Goal: Use online tool/utility: Utilize a website feature to perform a specific function

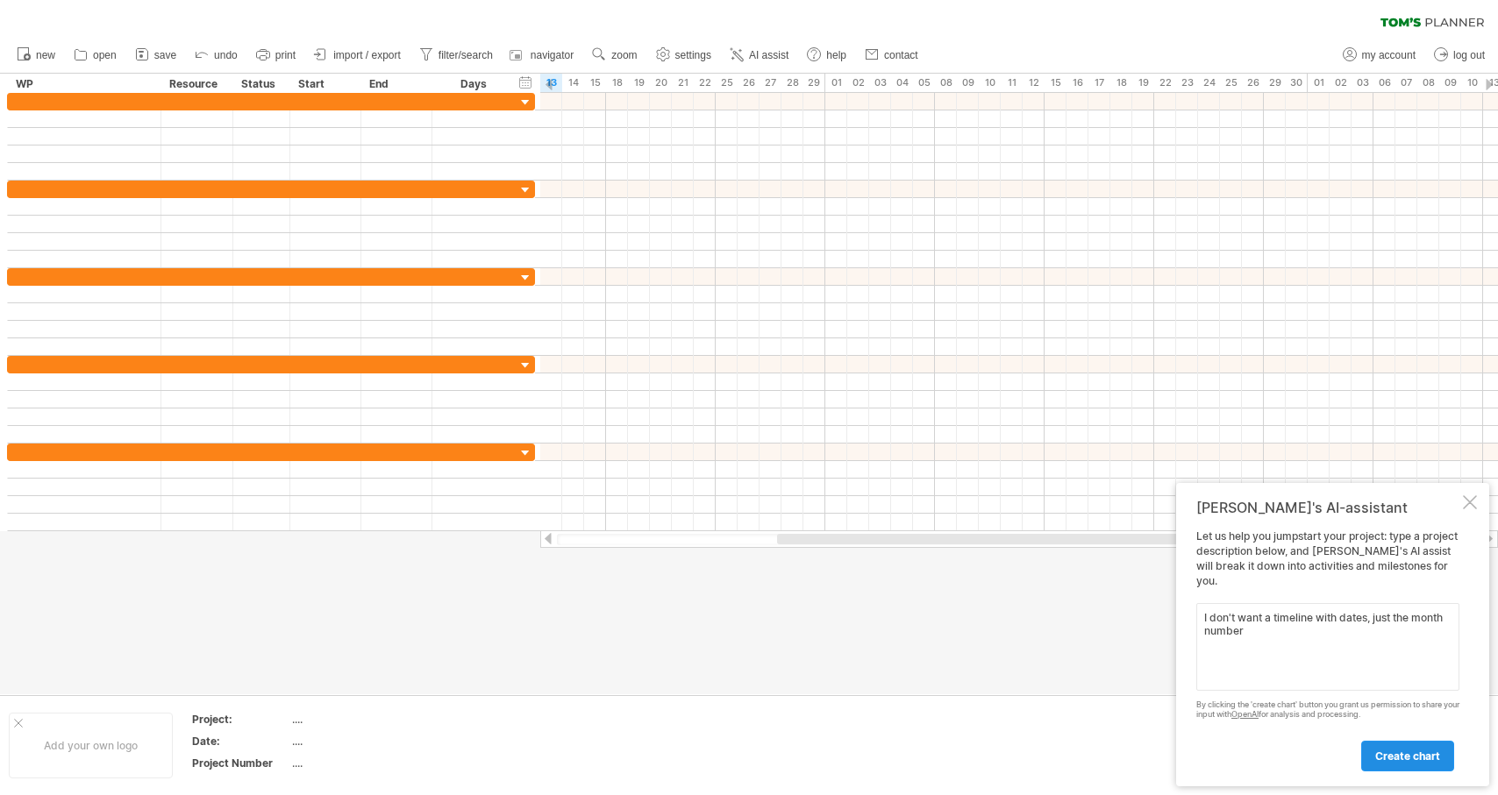
type textarea "I don't want a timeline with dates, just the month number"
click at [1406, 752] on span "create chart" at bounding box center [1407, 756] width 65 height 13
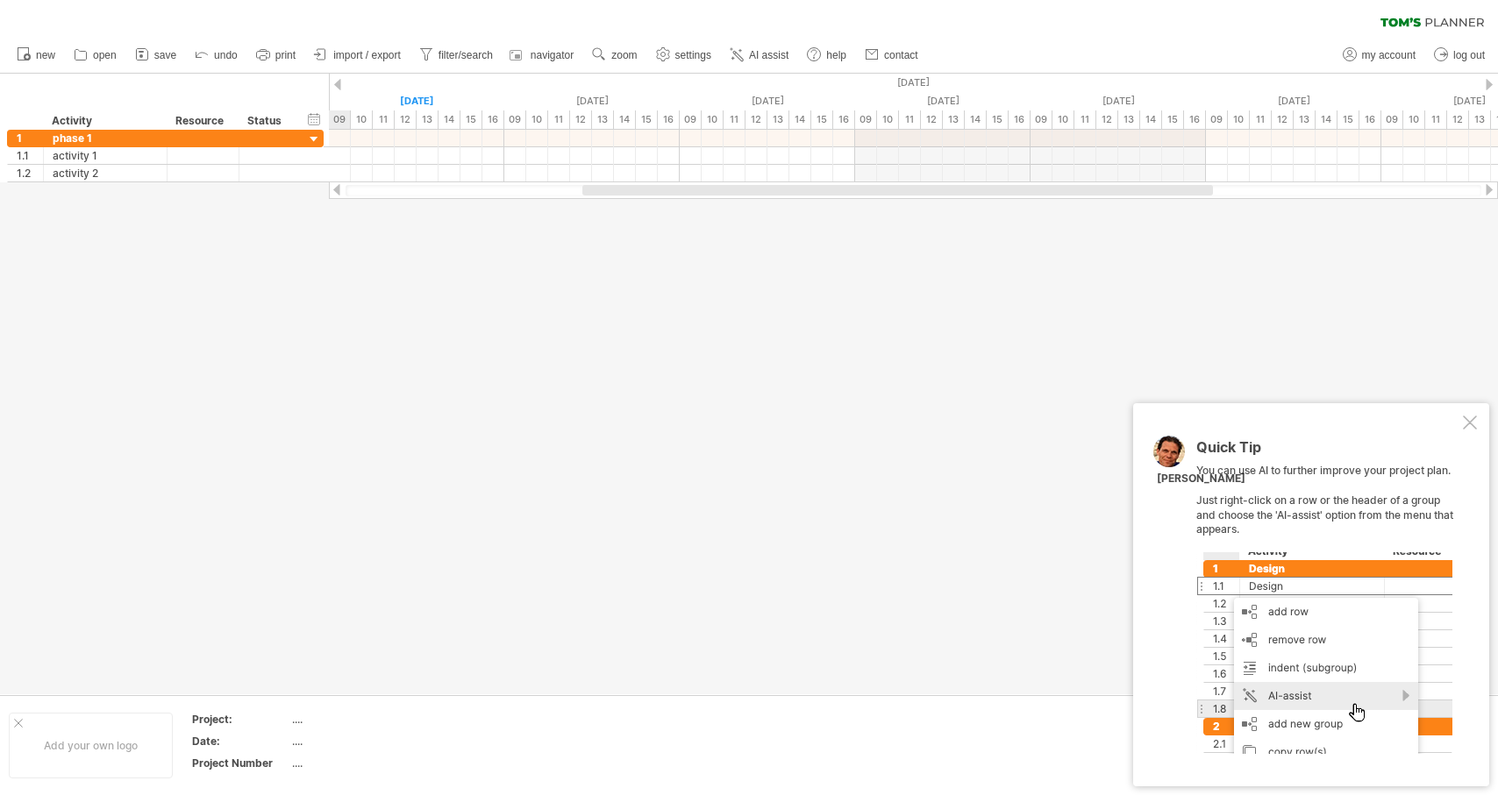
click at [1474, 424] on div at bounding box center [1470, 423] width 14 height 14
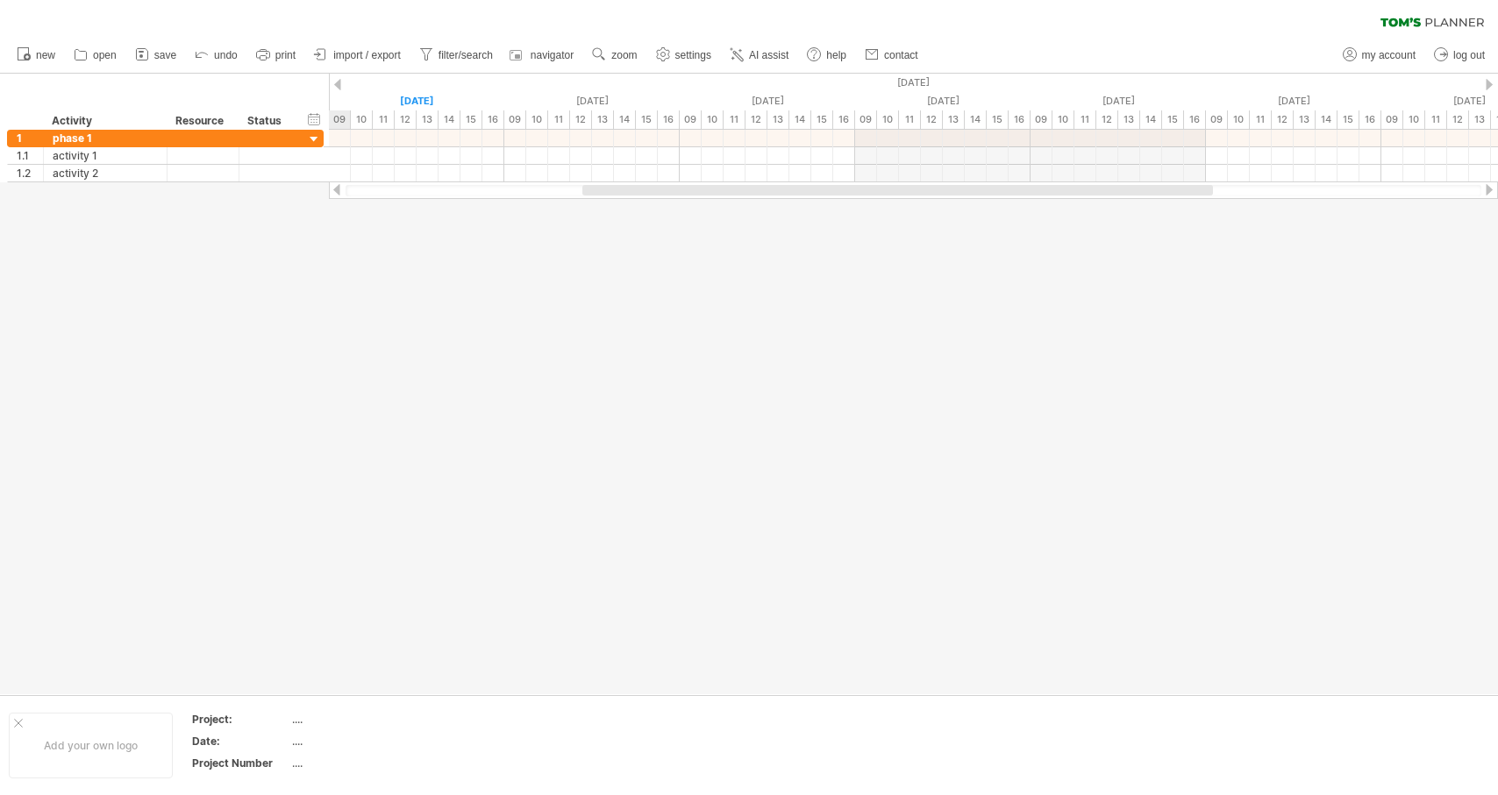
click at [940, 396] on div at bounding box center [749, 384] width 1498 height 621
click at [922, 82] on div "[DATE]" at bounding box center [1205, 83] width 4911 height 18
click at [983, 103] on div "timeline settings" at bounding box center [995, 104] width 130 height 28
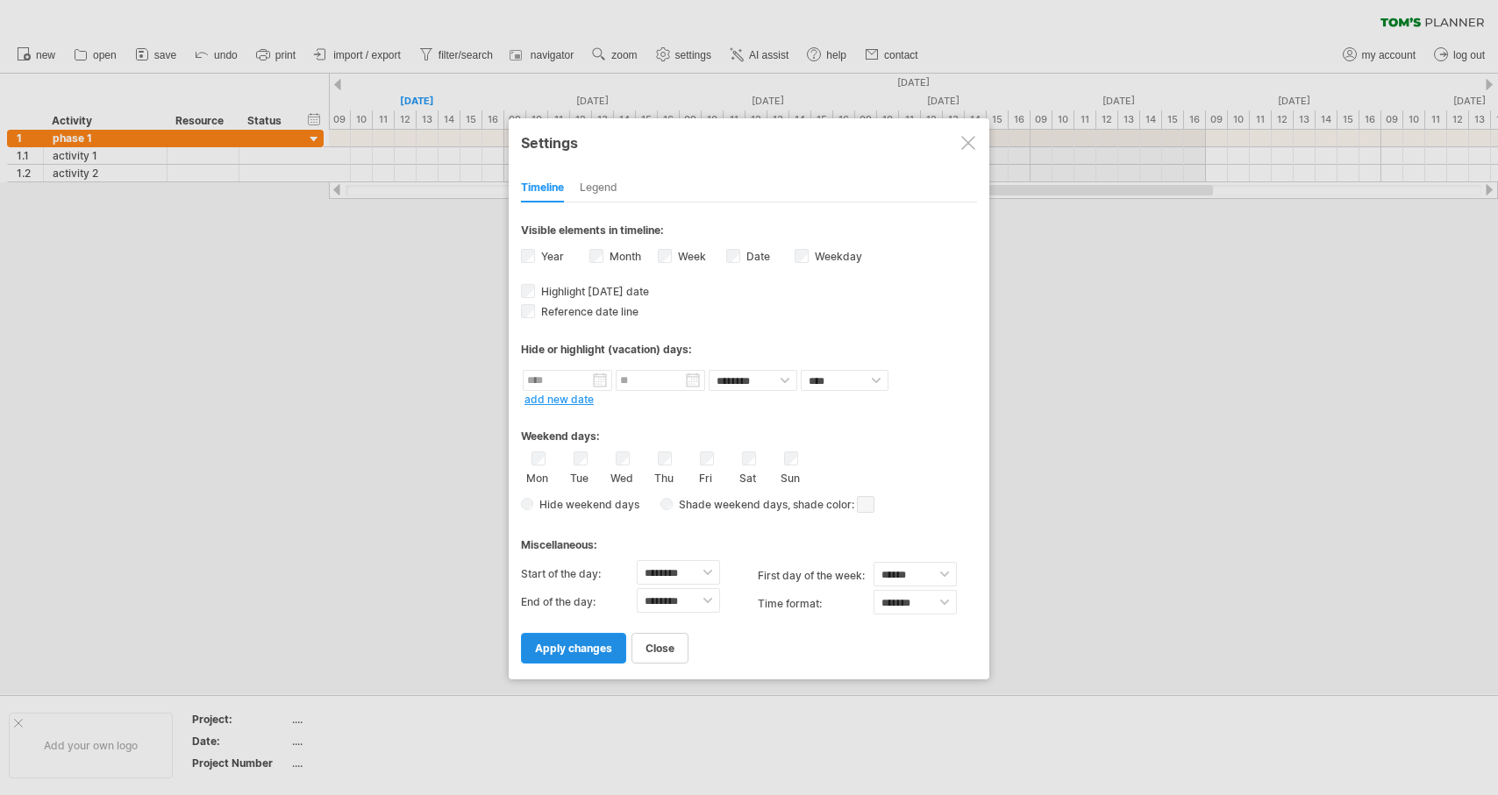
click at [567, 648] on span "apply changes" at bounding box center [573, 648] width 77 height 13
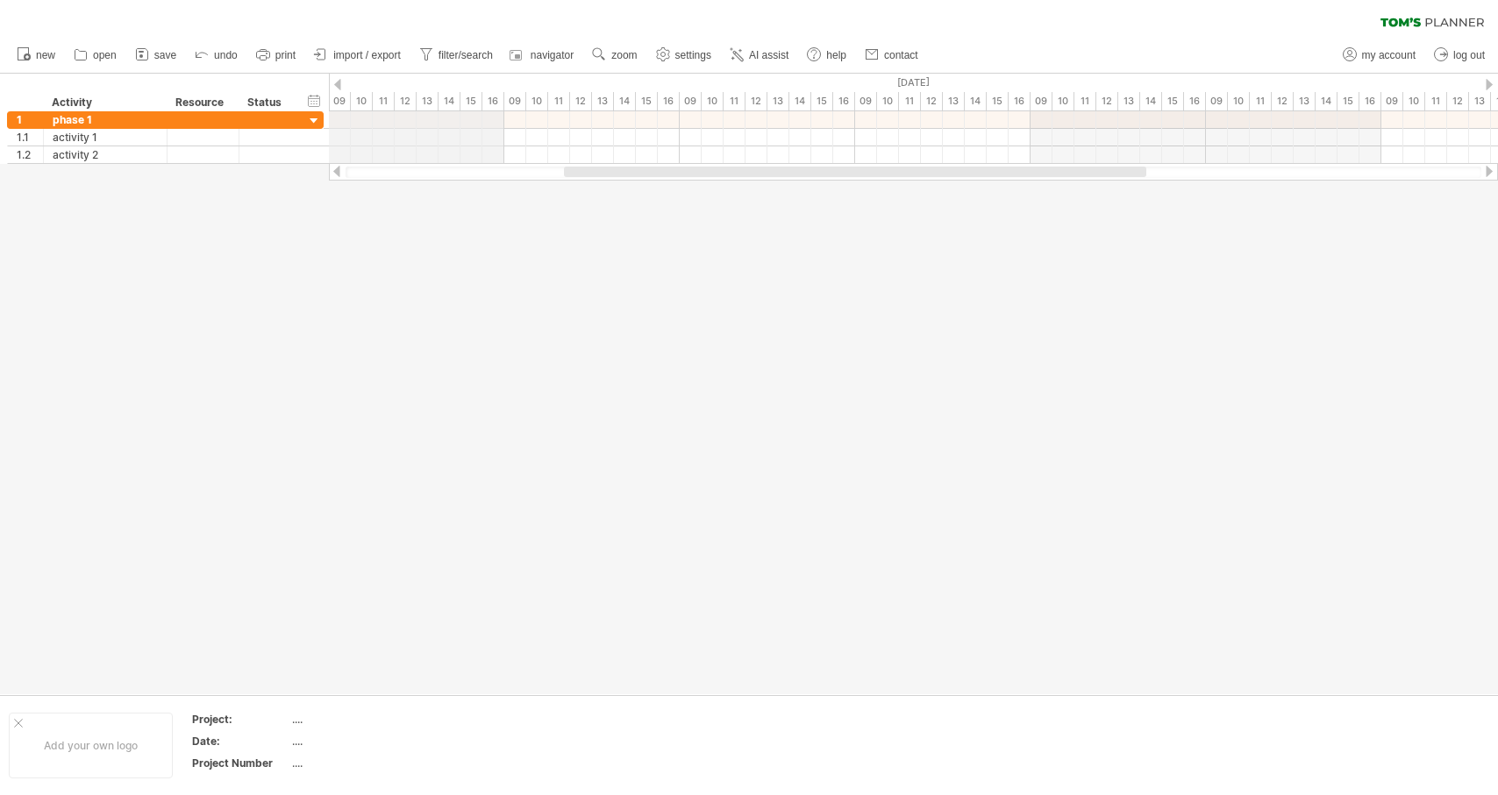
click at [339, 81] on div at bounding box center [337, 84] width 7 height 11
click at [1486, 83] on div at bounding box center [1489, 84] width 7 height 11
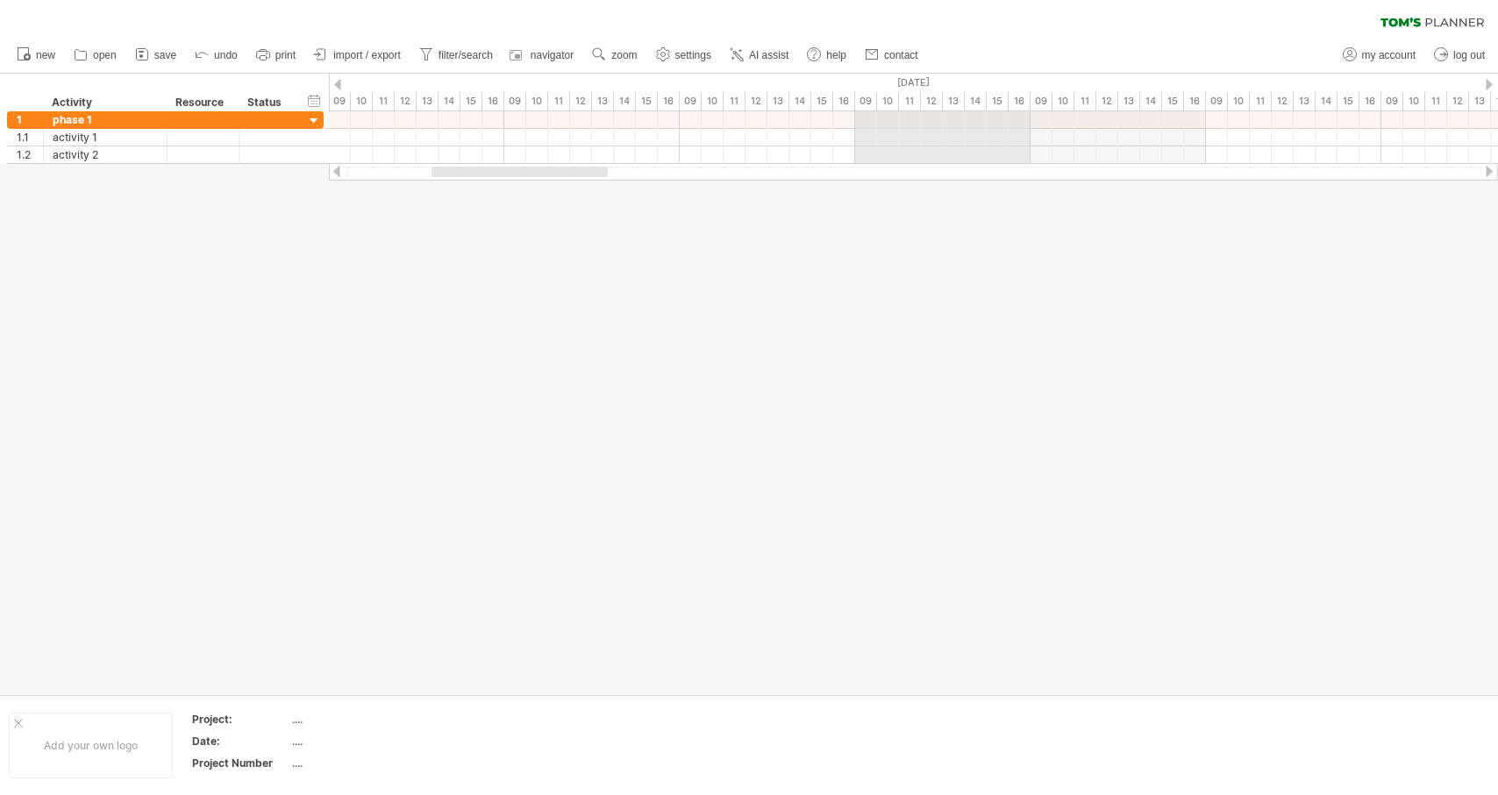
click at [915, 81] on div "[DATE]" at bounding box center [328, 83] width 3157 height 18
click at [991, 104] on div "timeline settings" at bounding box center [988, 103] width 130 height 28
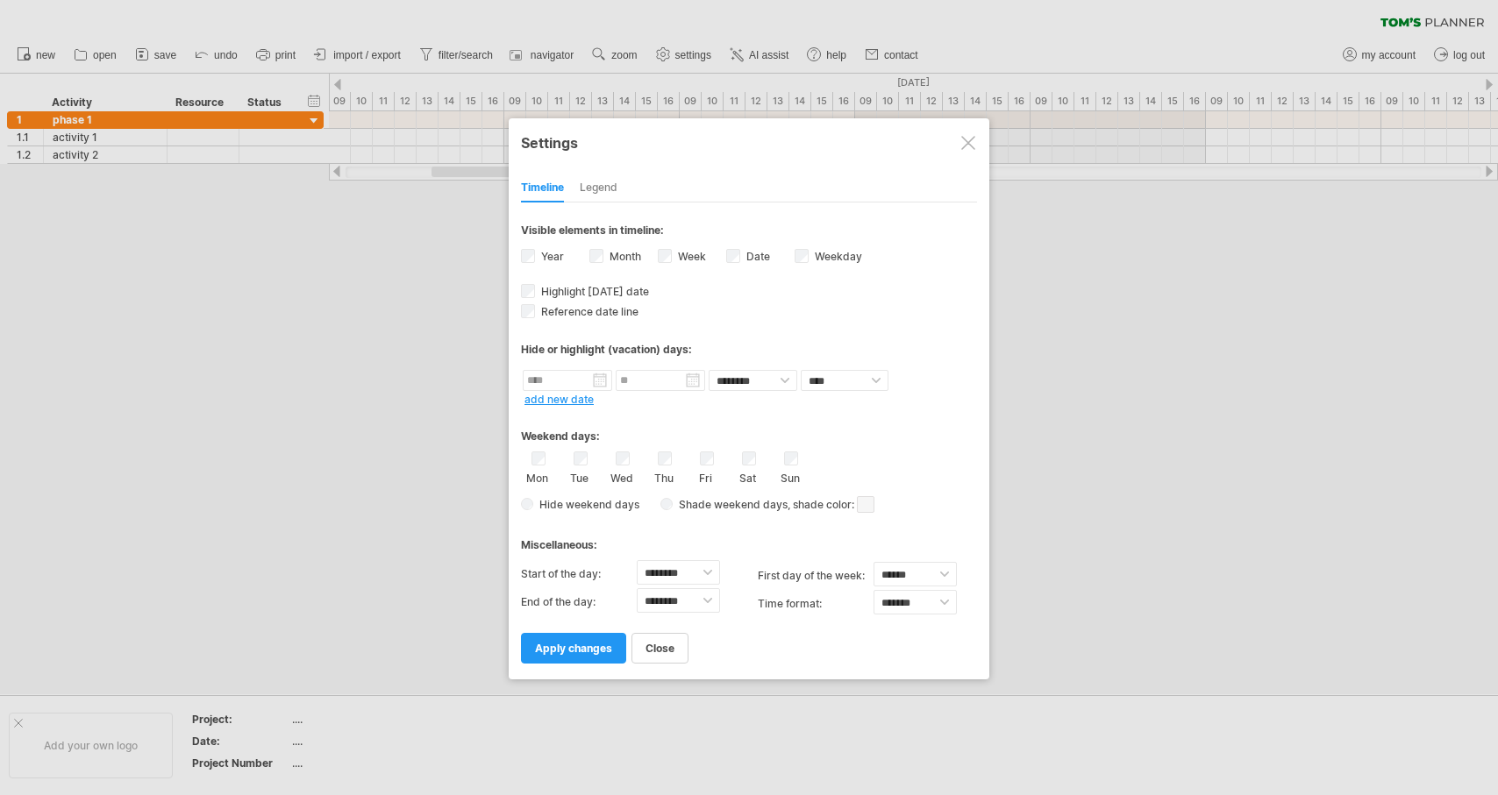
click at [568, 395] on link "add new date" at bounding box center [558, 399] width 69 height 13
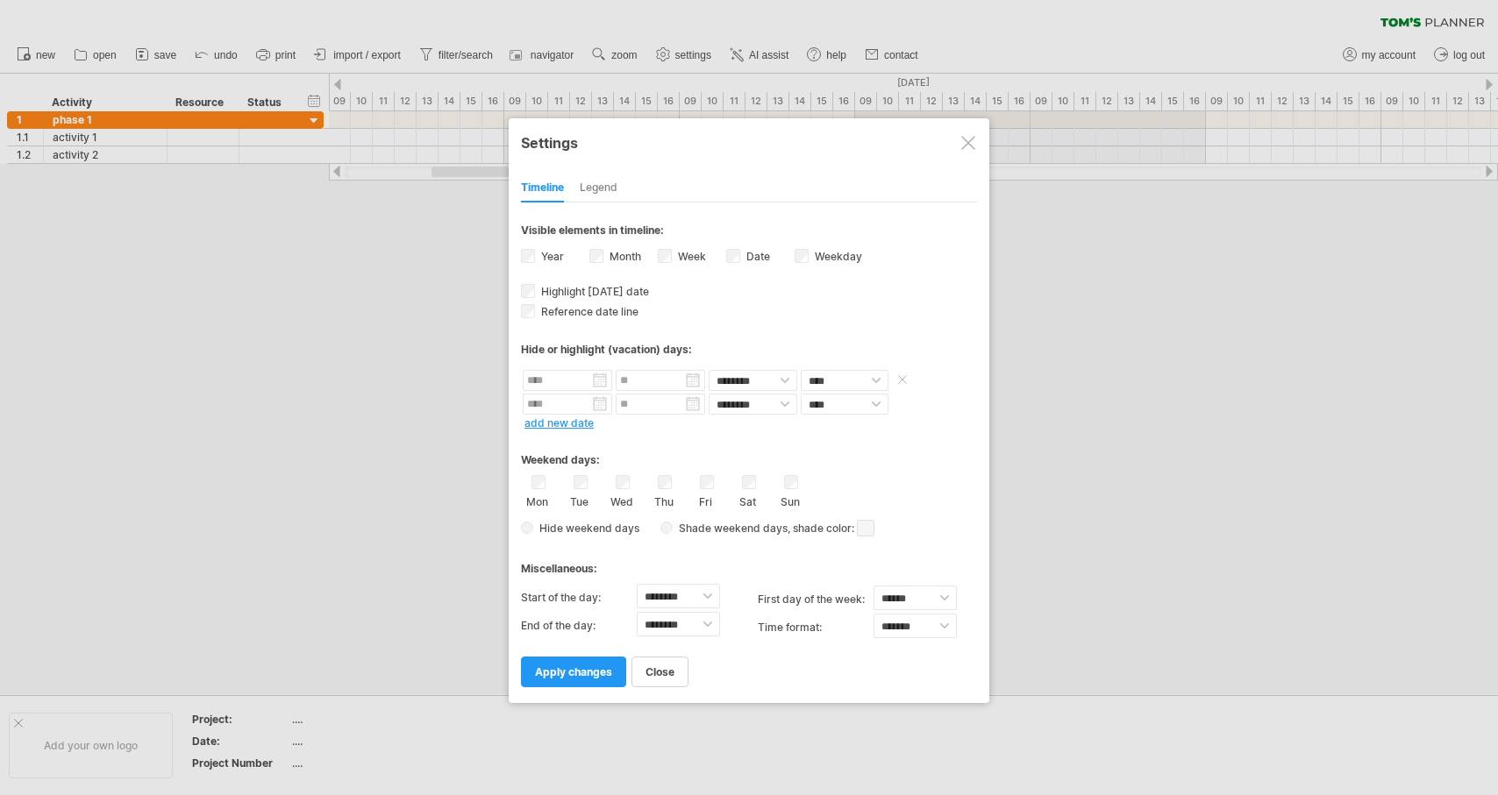
click at [600, 379] on input "text" at bounding box center [567, 380] width 89 height 21
click at [687, 397] on link "next" at bounding box center [689, 399] width 13 height 13
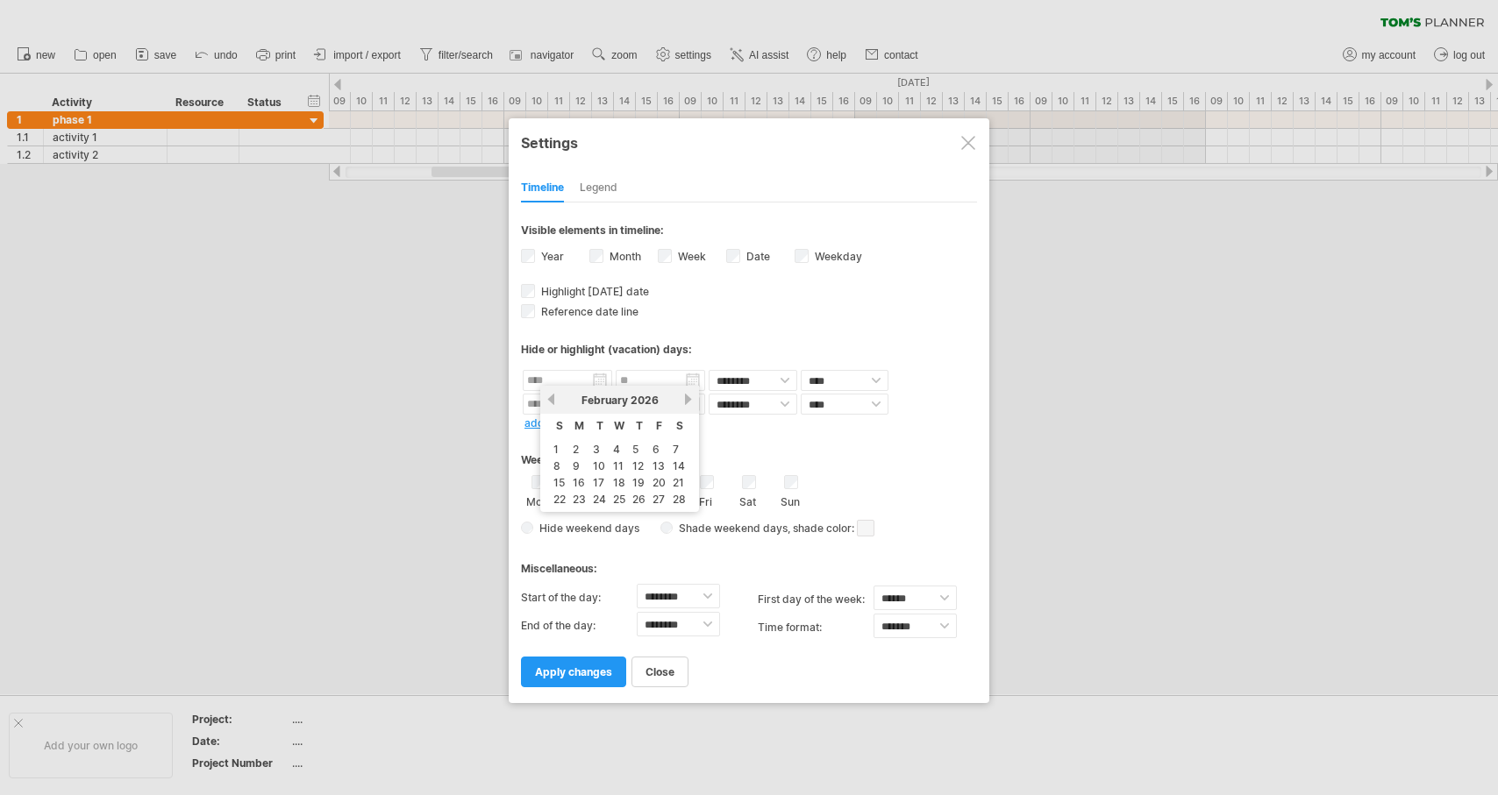
click at [687, 397] on link "next" at bounding box center [687, 399] width 13 height 13
click at [687, 397] on link "next" at bounding box center [689, 399] width 13 height 13
click at [616, 450] on link "1" at bounding box center [616, 449] width 9 height 17
type input "********"
click at [649, 384] on input "********" at bounding box center [660, 380] width 89 height 21
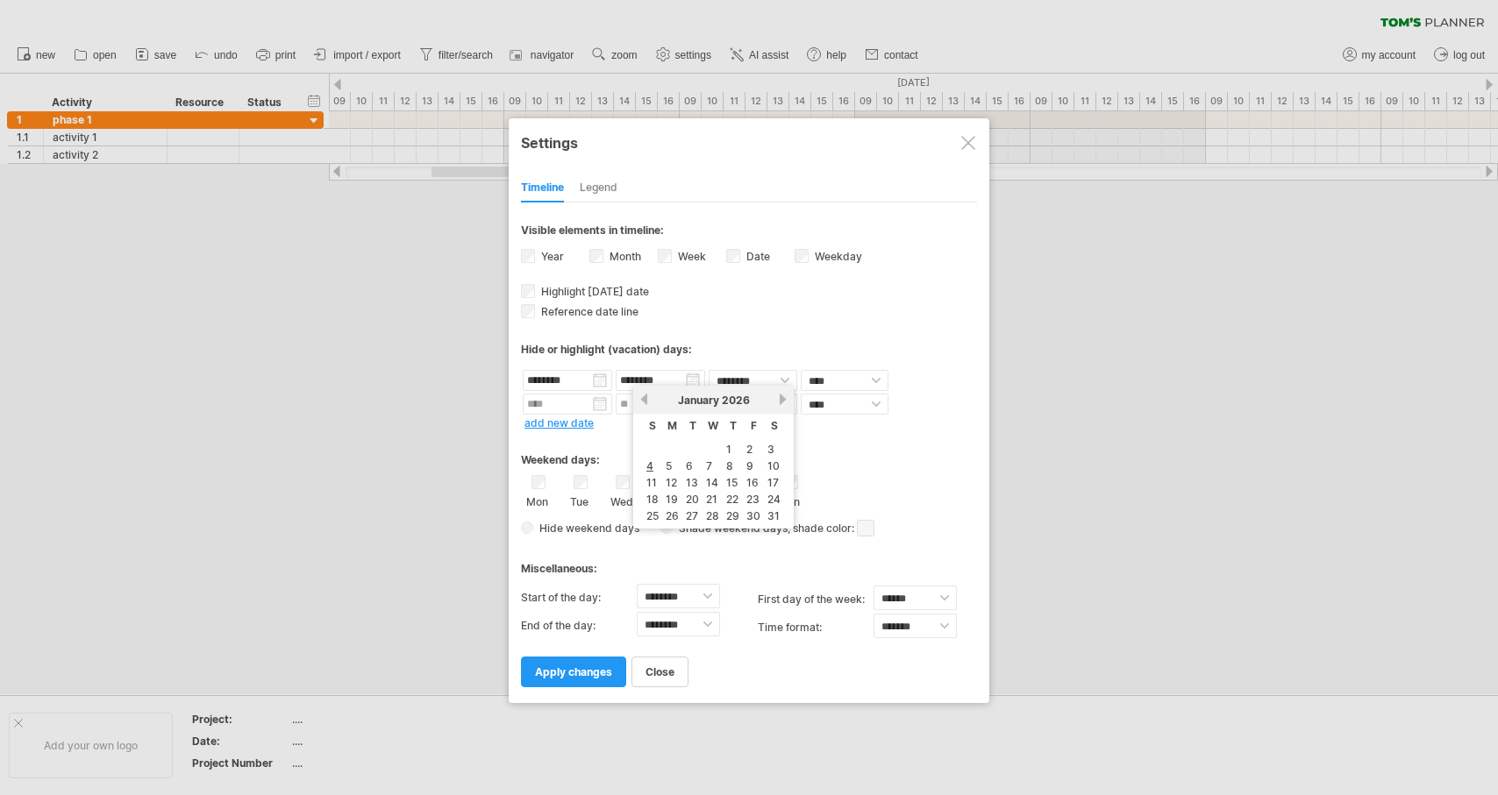
click at [787, 400] on link "next" at bounding box center [782, 399] width 13 height 13
click at [787, 400] on link "next" at bounding box center [780, 399] width 13 height 13
click at [787, 400] on link "next" at bounding box center [782, 399] width 13 height 13
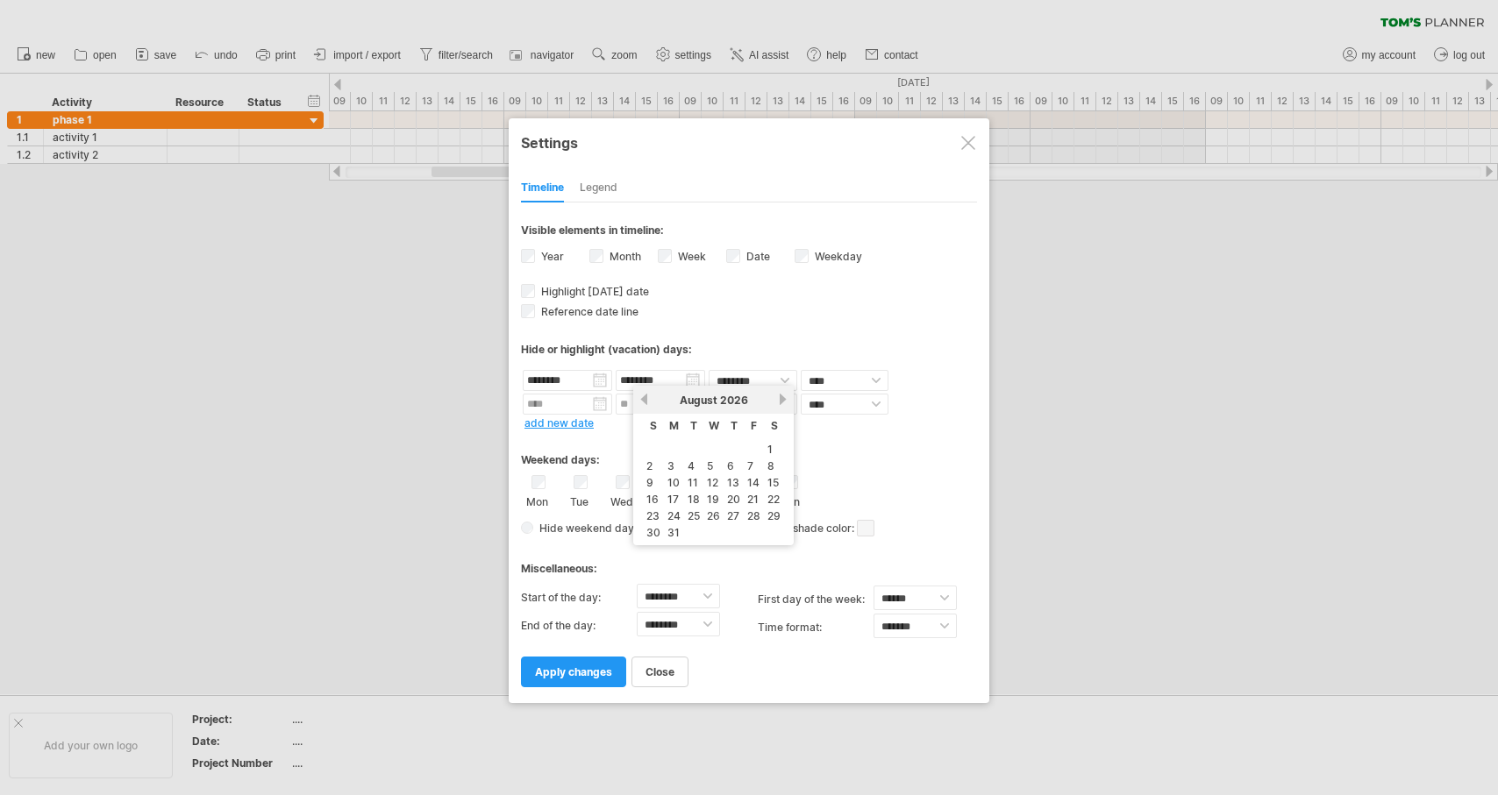
click at [787, 400] on link "next" at bounding box center [782, 399] width 13 height 13
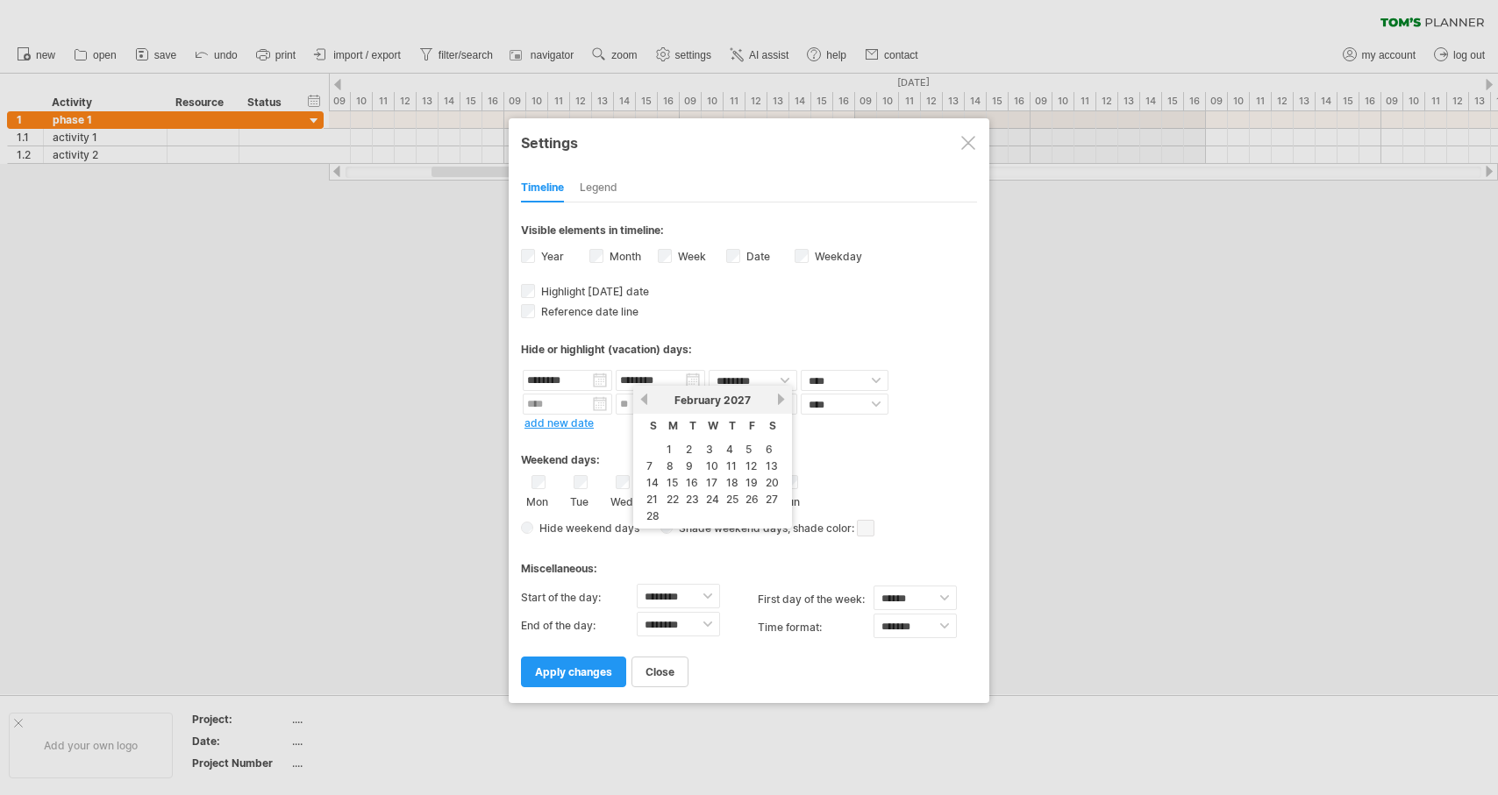
click at [787, 400] on link "next" at bounding box center [780, 399] width 13 height 13
click at [787, 400] on link "next" at bounding box center [782, 399] width 13 height 13
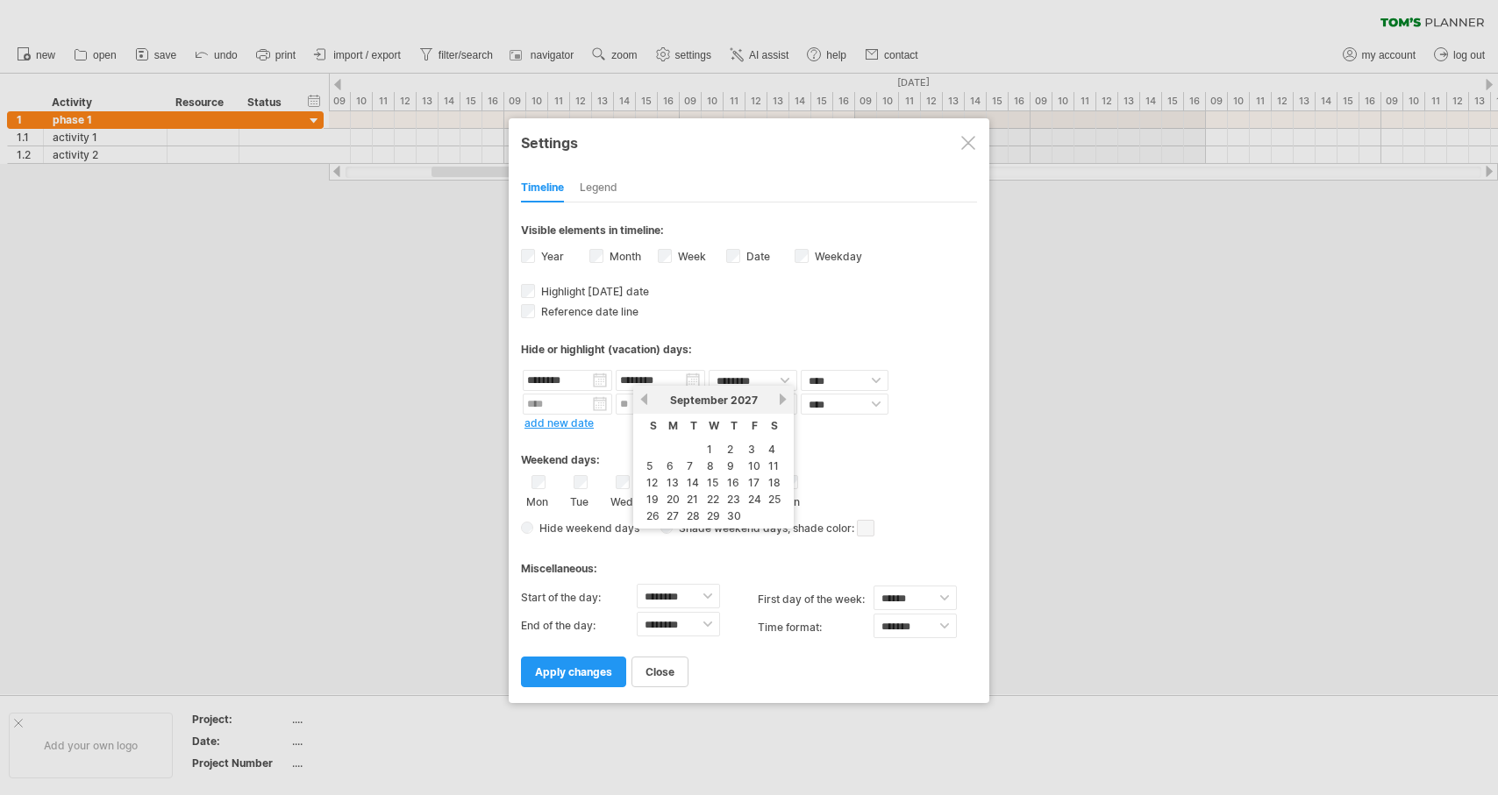
click at [787, 400] on link "next" at bounding box center [782, 399] width 13 height 13
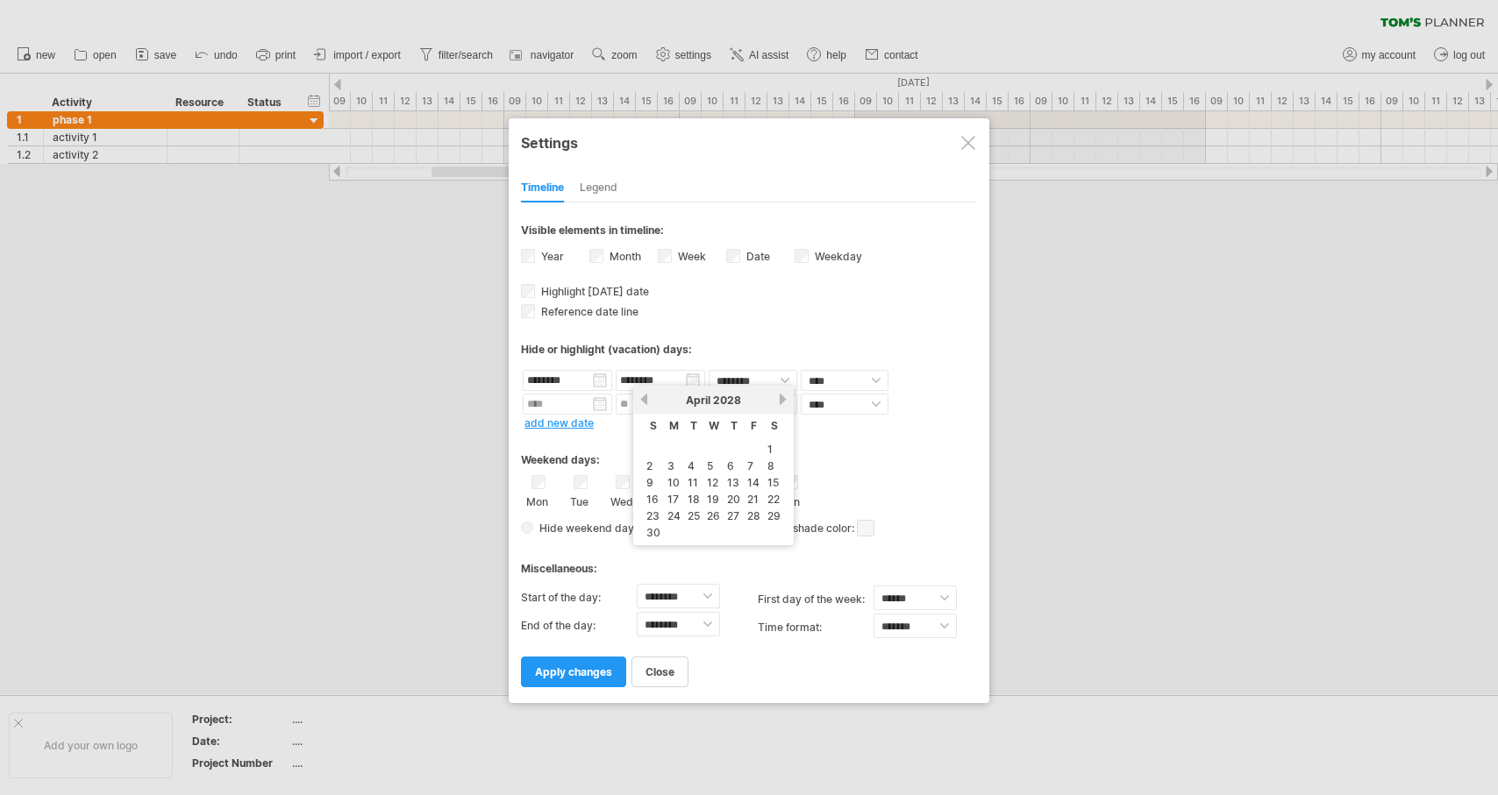
click at [787, 400] on link "next" at bounding box center [782, 399] width 13 height 13
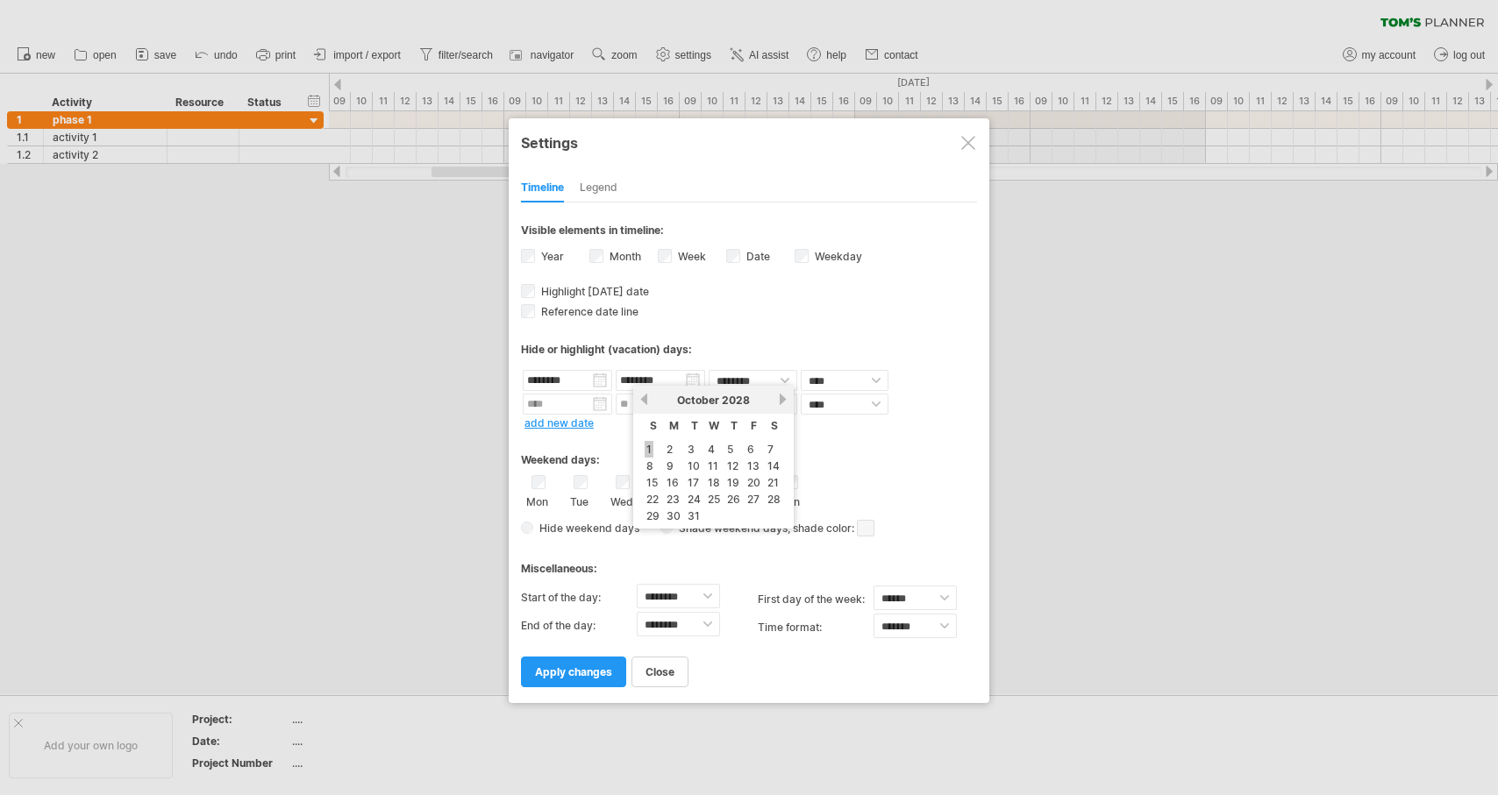
click at [647, 448] on link "1" at bounding box center [649, 449] width 9 height 17
type input "********"
click at [581, 666] on span "apply changes" at bounding box center [573, 672] width 77 height 13
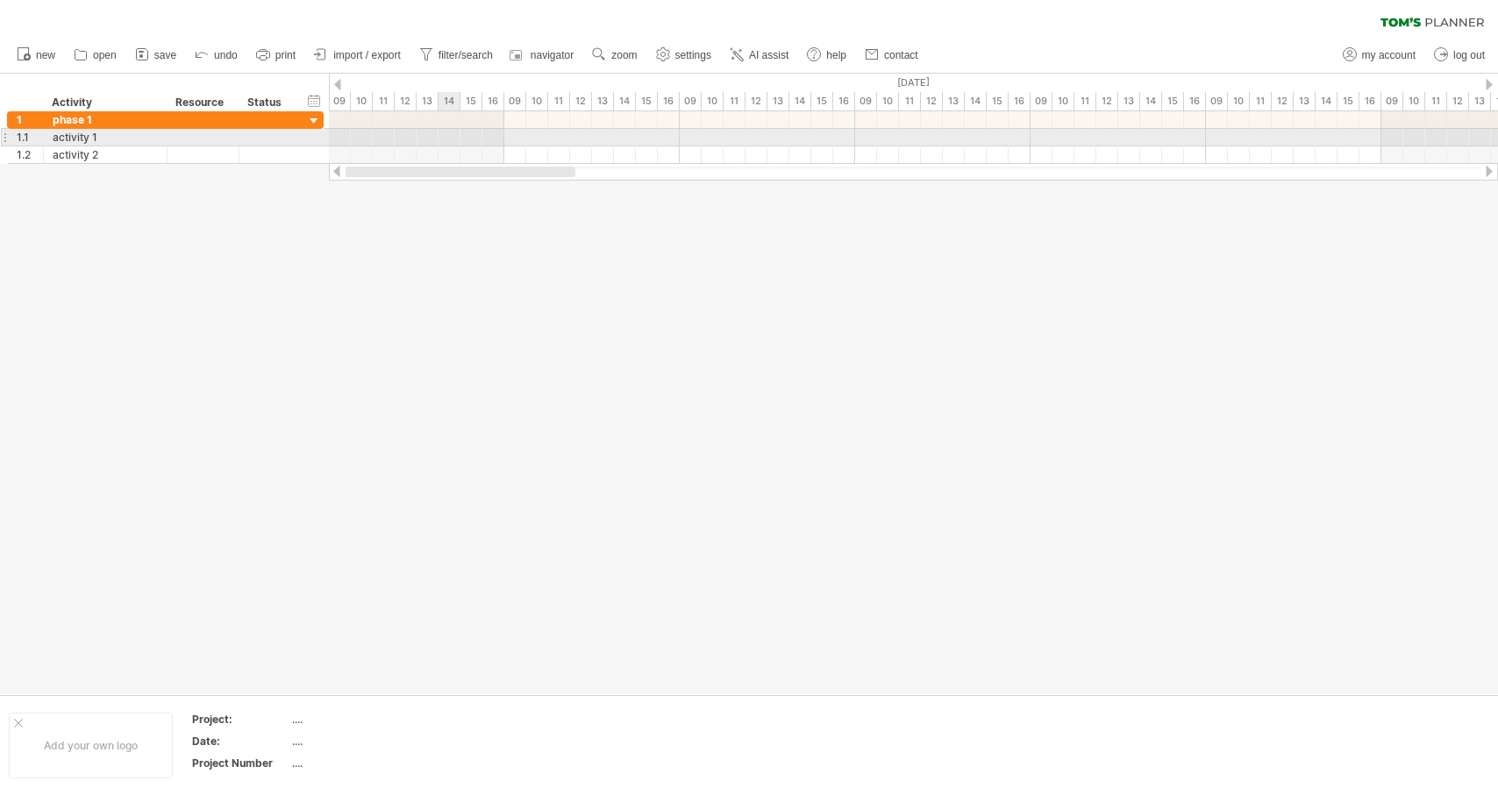
drag, startPoint x: 745, startPoint y: 170, endPoint x: 403, endPoint y: 140, distance: 343.3
click at [403, 140] on div "Trying to reach [DOMAIN_NAME] Connected again... 0% clear filter new 1" at bounding box center [749, 397] width 1498 height 795
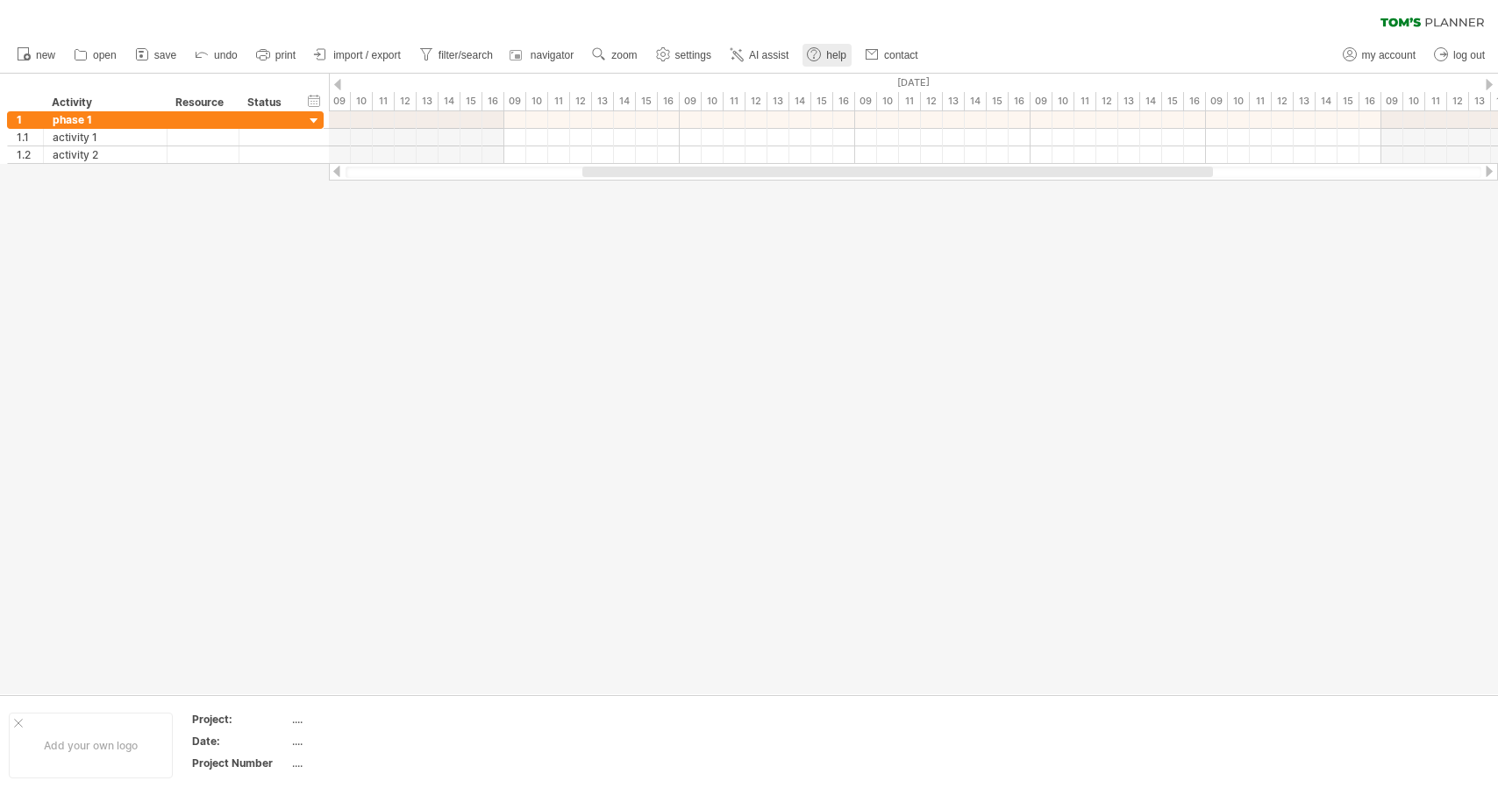
click at [823, 54] on use at bounding box center [814, 55] width 18 height 18
